Goal: Check status

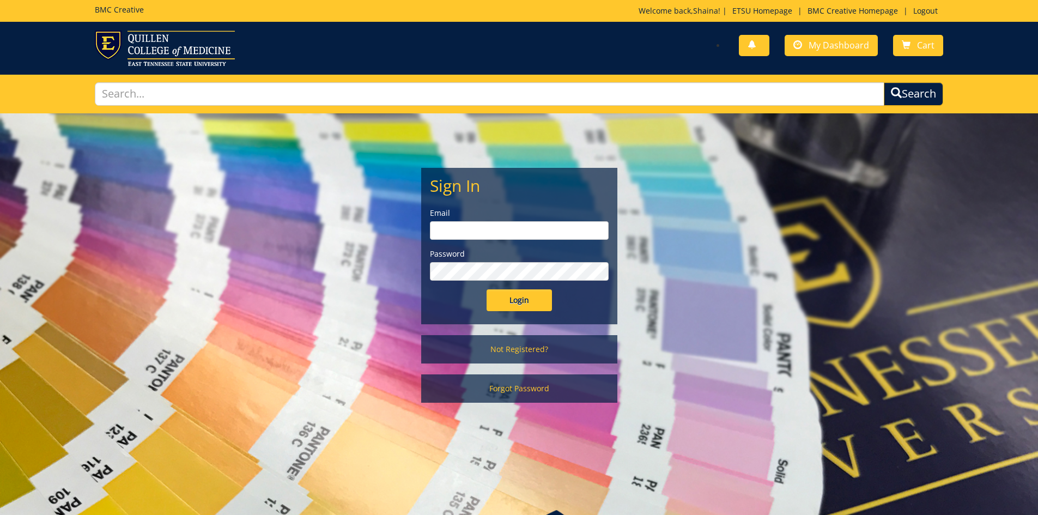
type input "[EMAIL_ADDRESS][DOMAIN_NAME]"
click at [518, 294] on input "Login" at bounding box center [519, 300] width 65 height 22
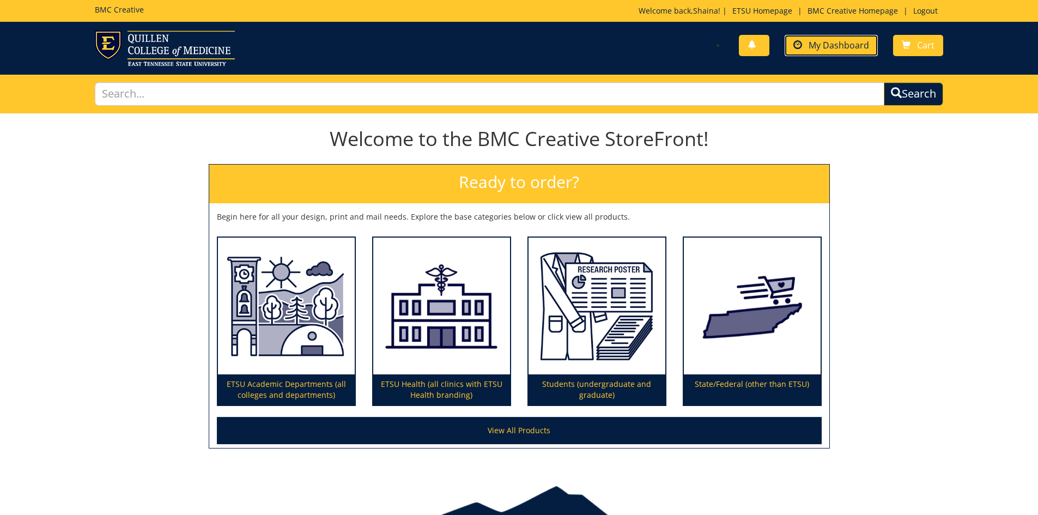
click at [840, 39] on link "My Dashboard" at bounding box center [831, 45] width 93 height 21
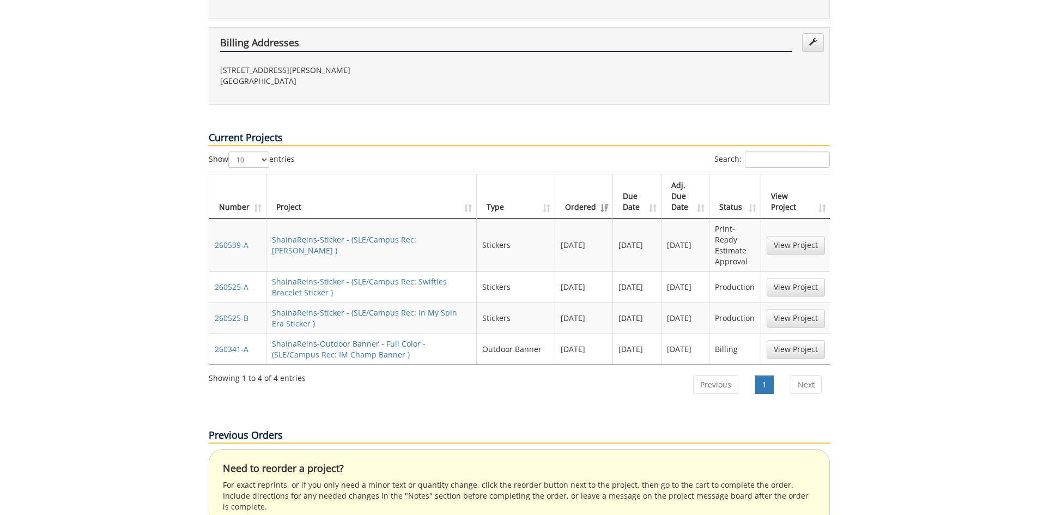
scroll to position [327, 0]
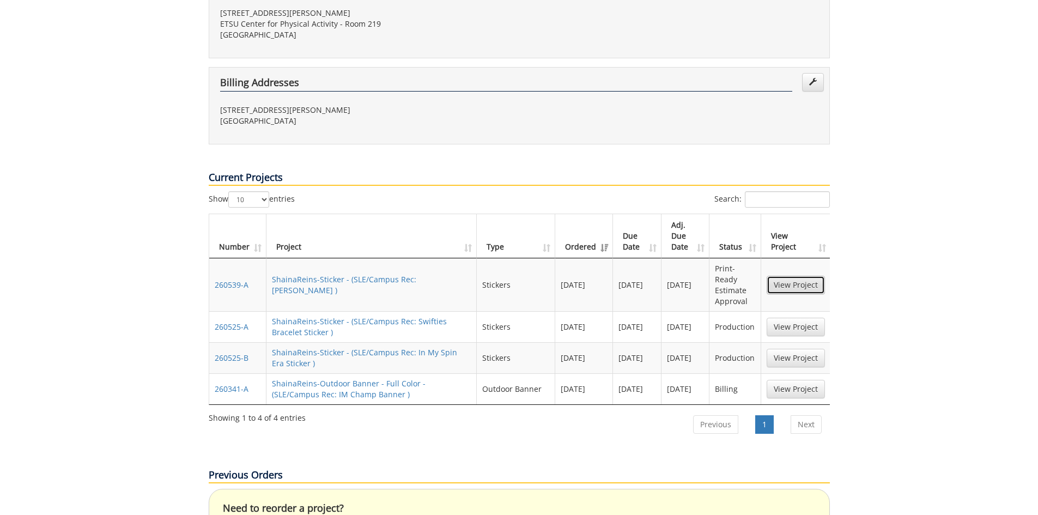
click at [794, 276] on link "View Project" at bounding box center [796, 285] width 58 height 19
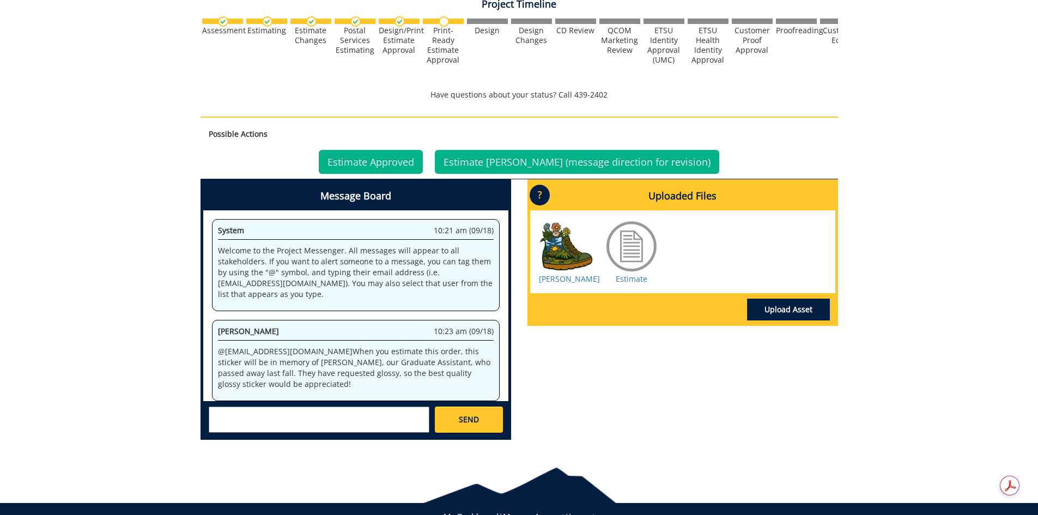
scroll to position [9, 0]
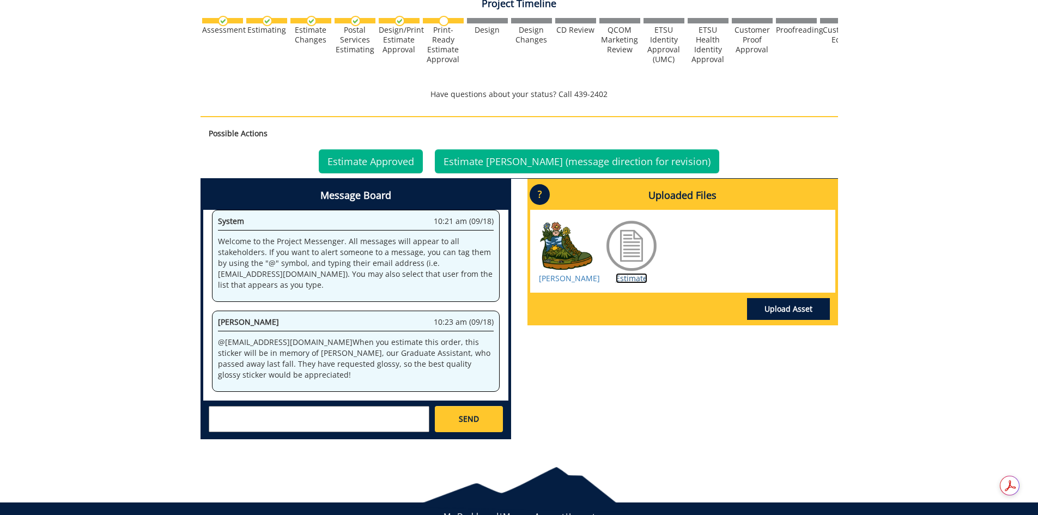
click at [636, 283] on link "Estimate" at bounding box center [632, 278] width 32 height 10
click at [381, 162] on link "Estimate Approved" at bounding box center [371, 161] width 104 height 24
